Goal: Task Accomplishment & Management: Manage account settings

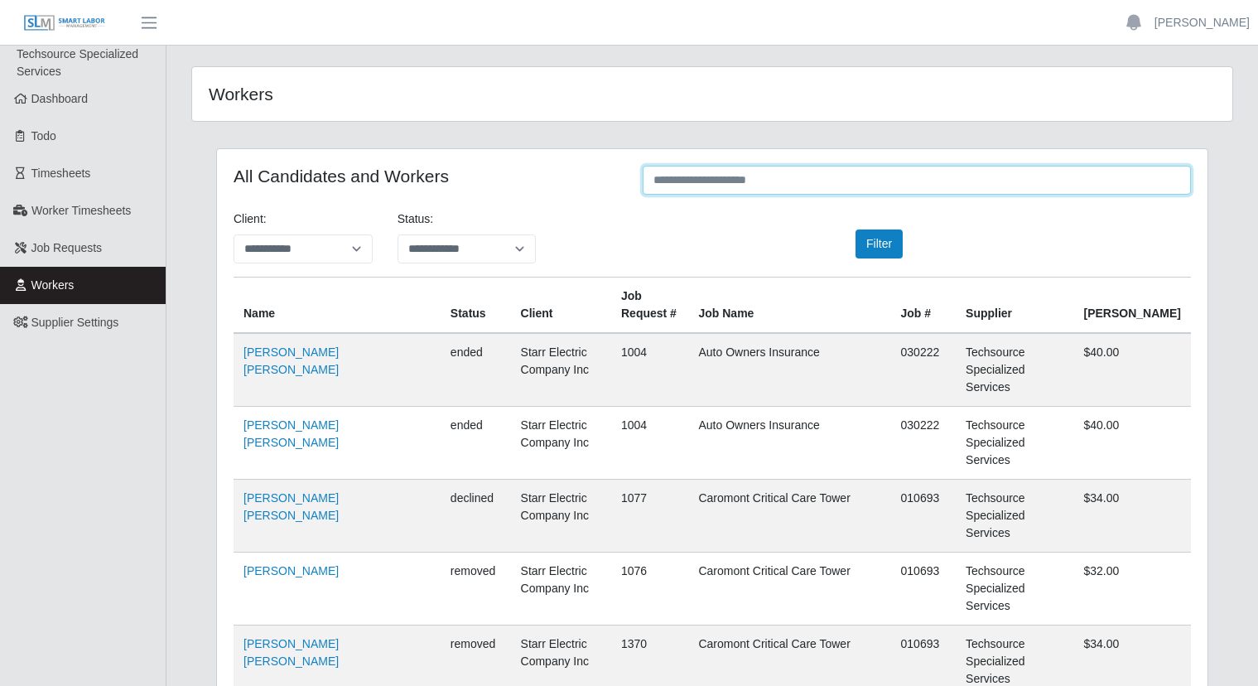
click at [729, 185] on input "text" at bounding box center [917, 180] width 548 height 29
type input "********"
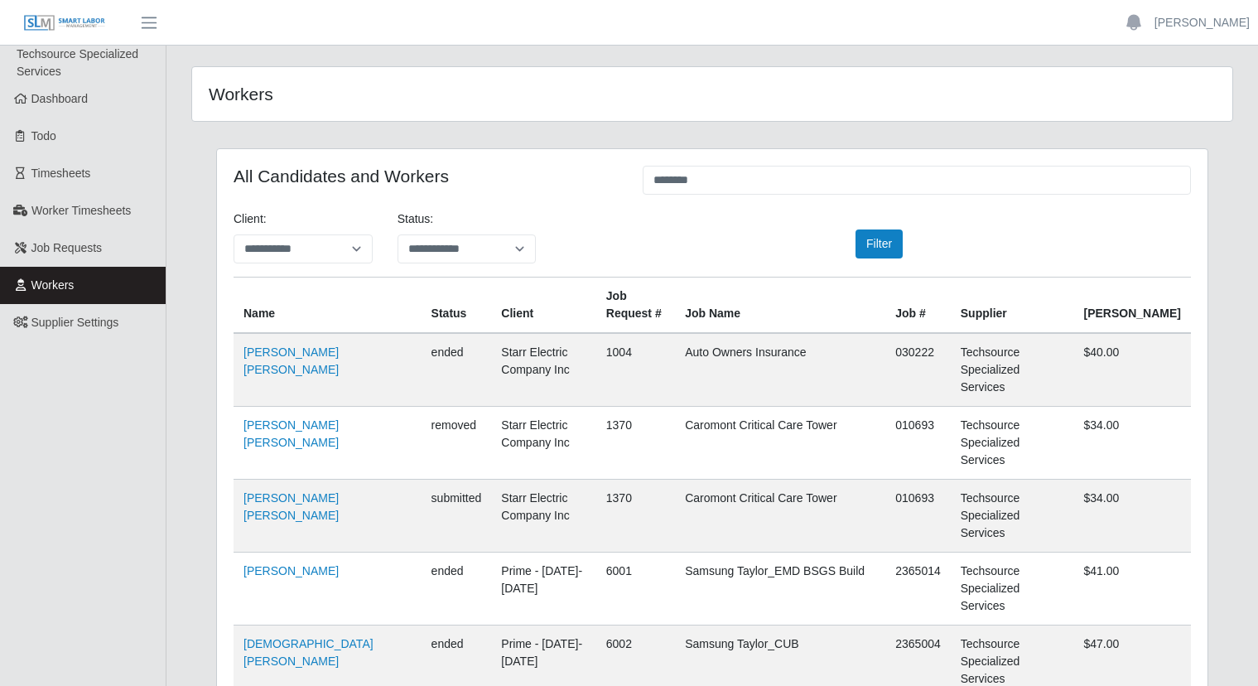
click at [856, 244] on div "Filter" at bounding box center [876, 243] width 164 height 29
click at [872, 242] on button "Filter" at bounding box center [879, 243] width 47 height 29
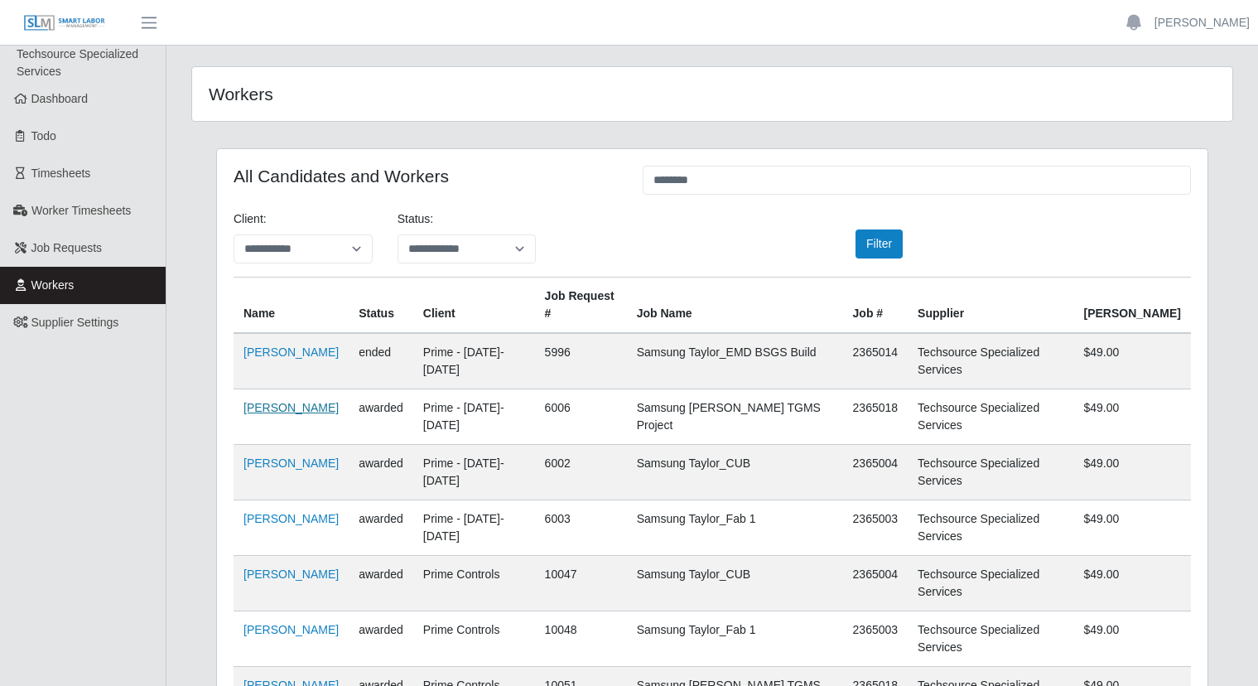
click at [280, 401] on link "[PERSON_NAME]" at bounding box center [291, 407] width 95 height 13
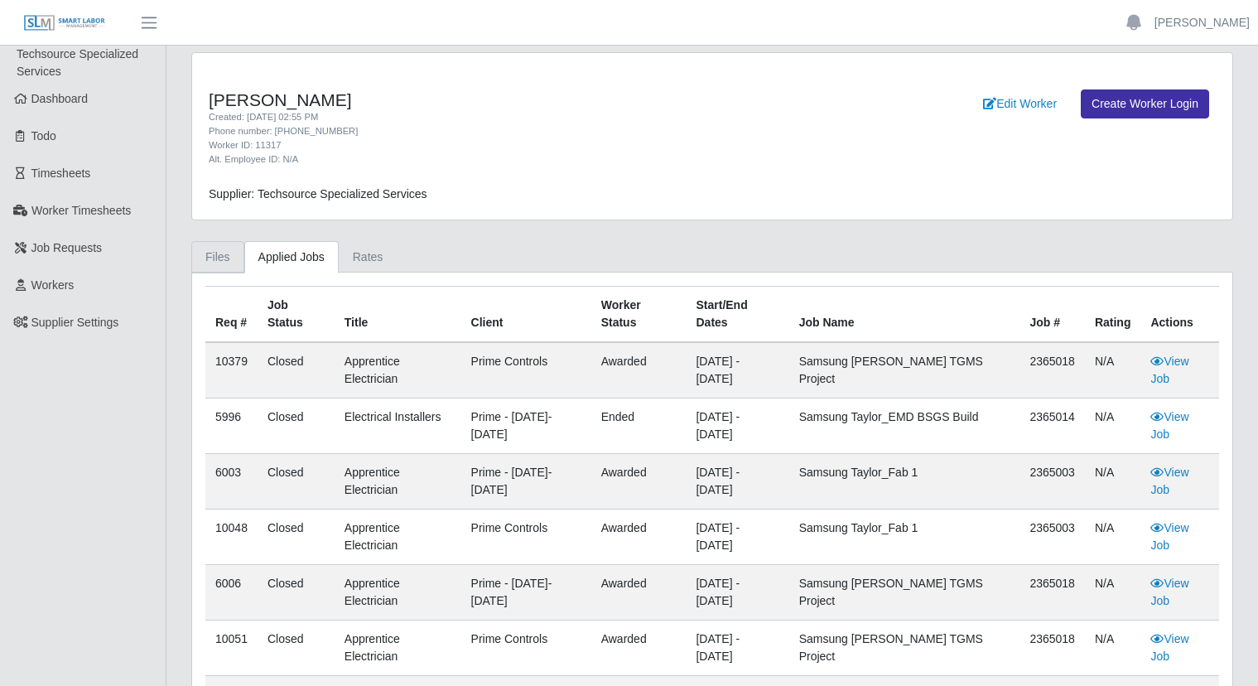
click at [206, 253] on link "Files" at bounding box center [217, 257] width 53 height 32
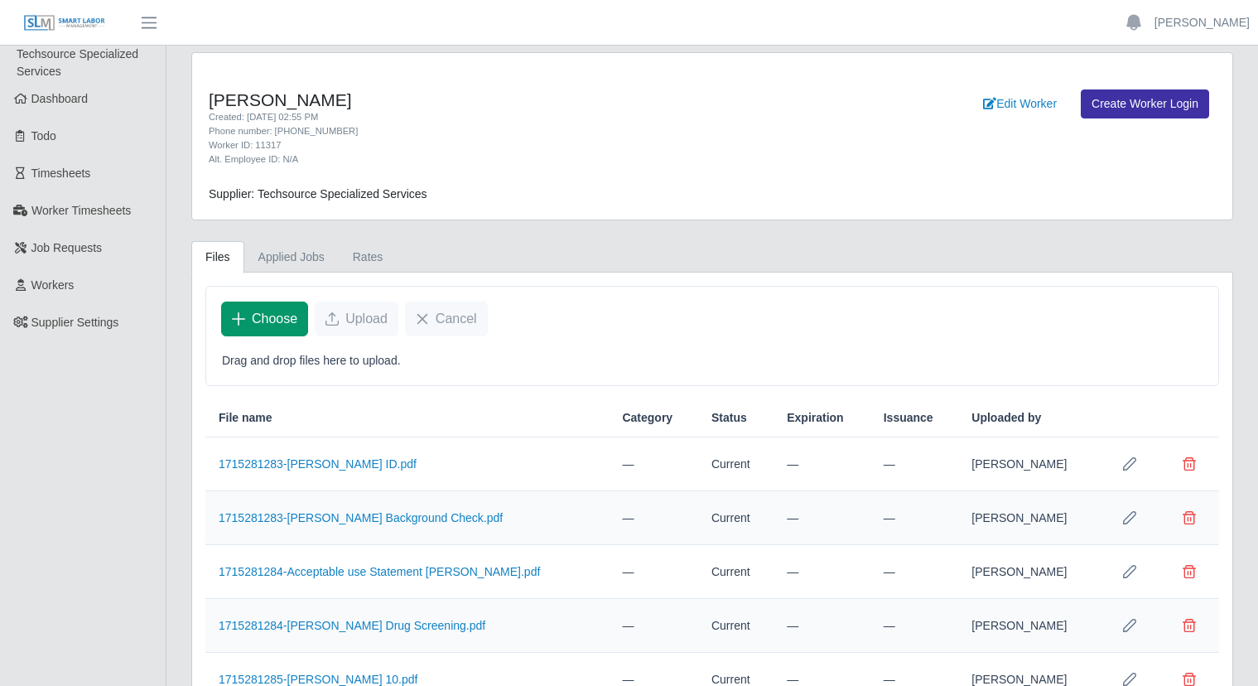
click at [270, 320] on span "Choose" at bounding box center [275, 319] width 46 height 20
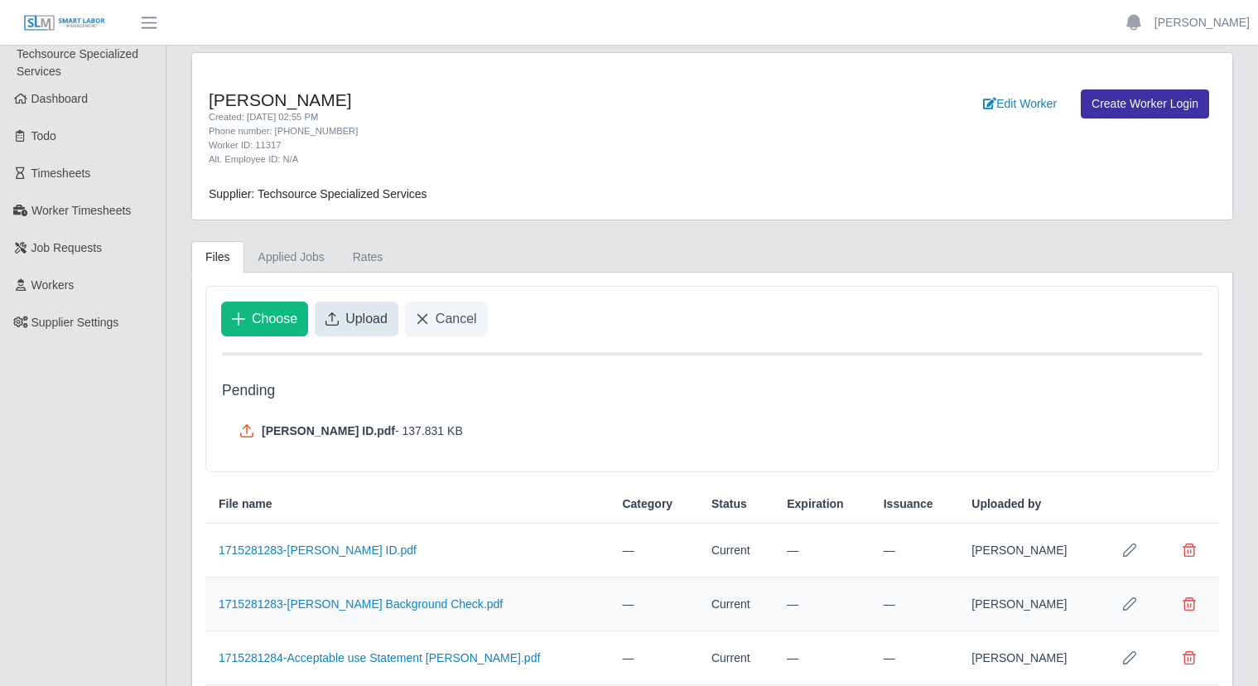
click at [355, 320] on span "Upload" at bounding box center [366, 319] width 42 height 20
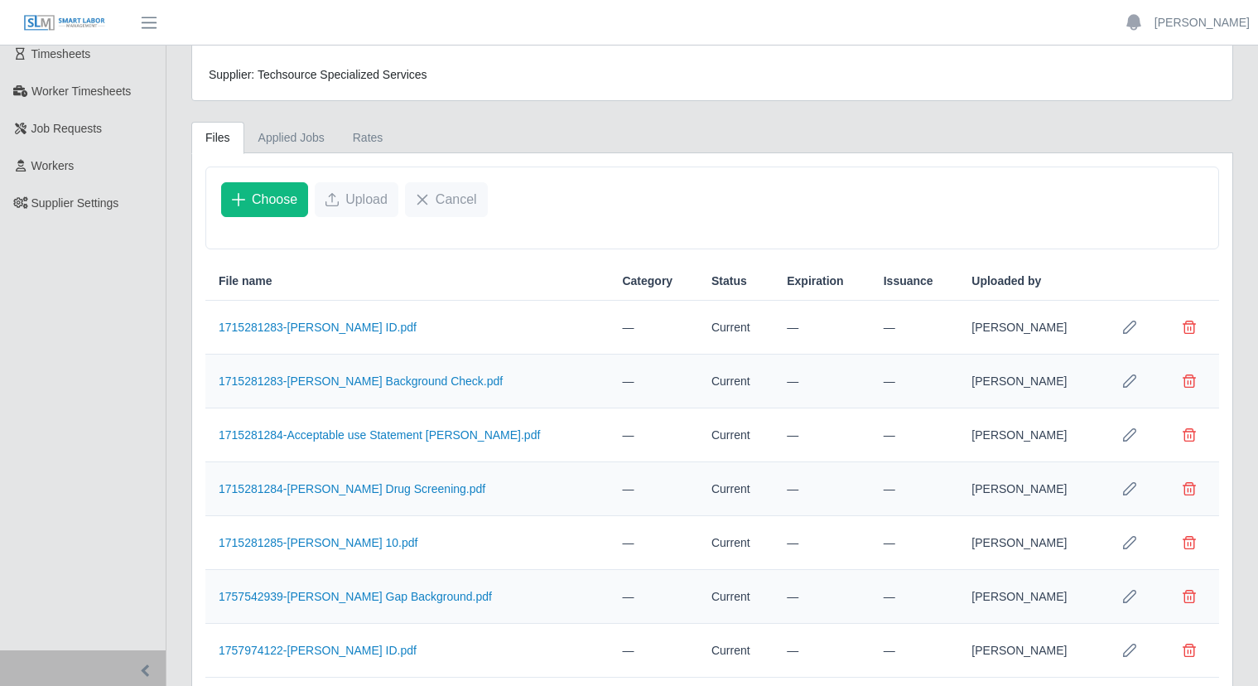
scroll to position [167, 0]
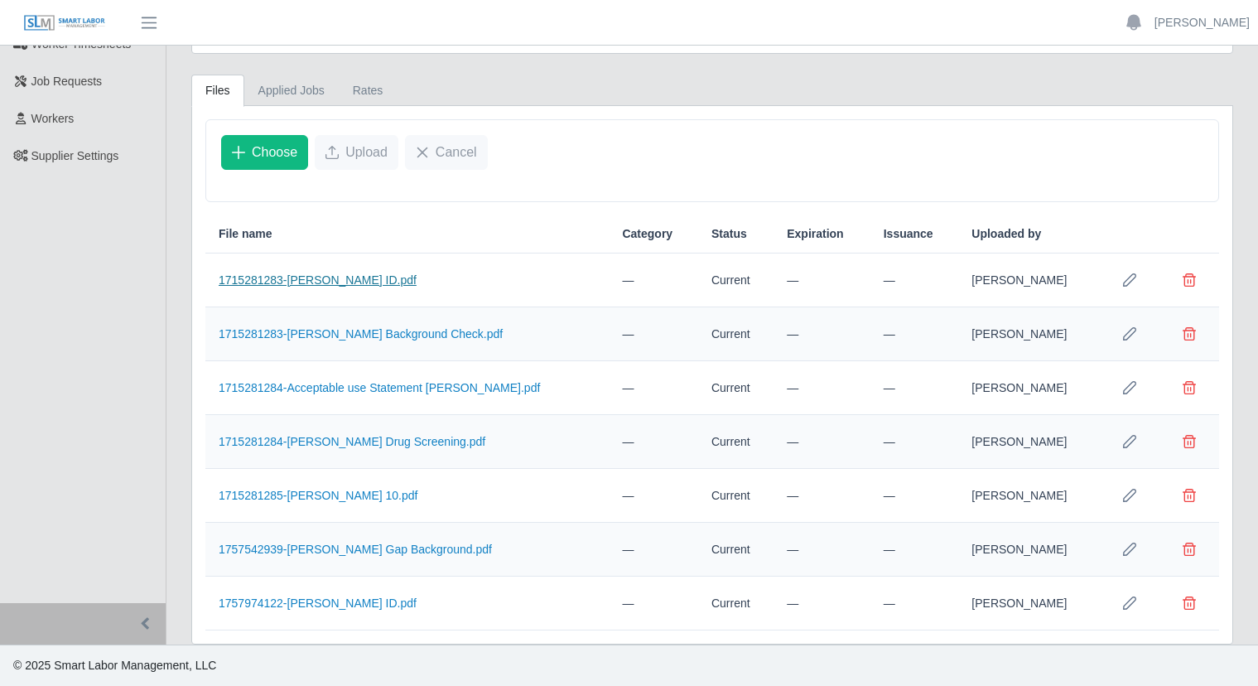
click at [338, 276] on link "1715281283-Jennifer Lawrence ID.pdf" at bounding box center [318, 279] width 198 height 13
